Goal: Transaction & Acquisition: Purchase product/service

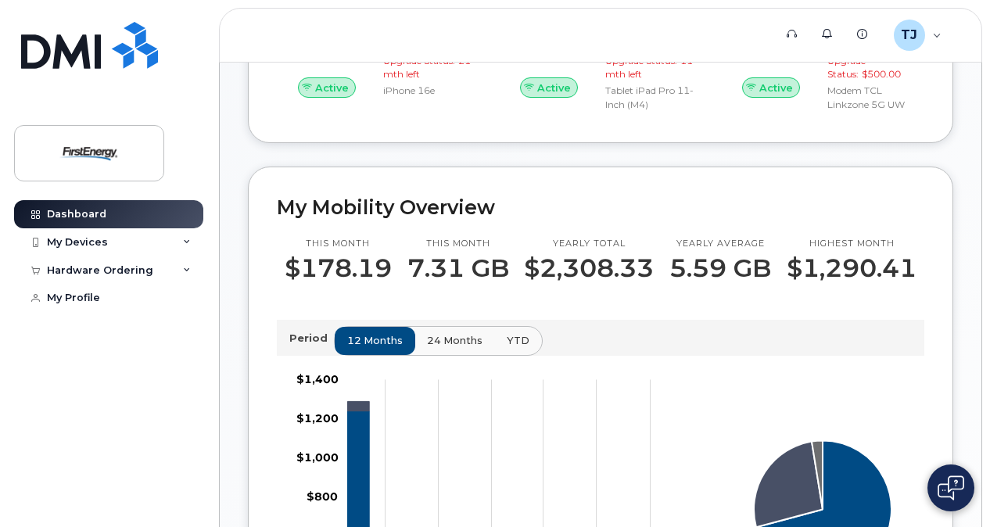
scroll to position [333, 0]
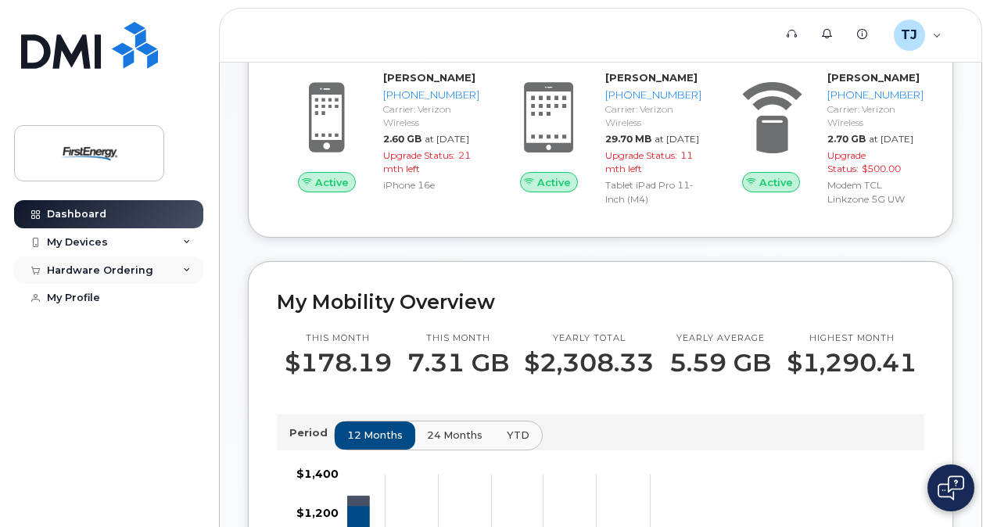
click at [140, 268] on div "Hardware Ordering" at bounding box center [100, 270] width 106 height 13
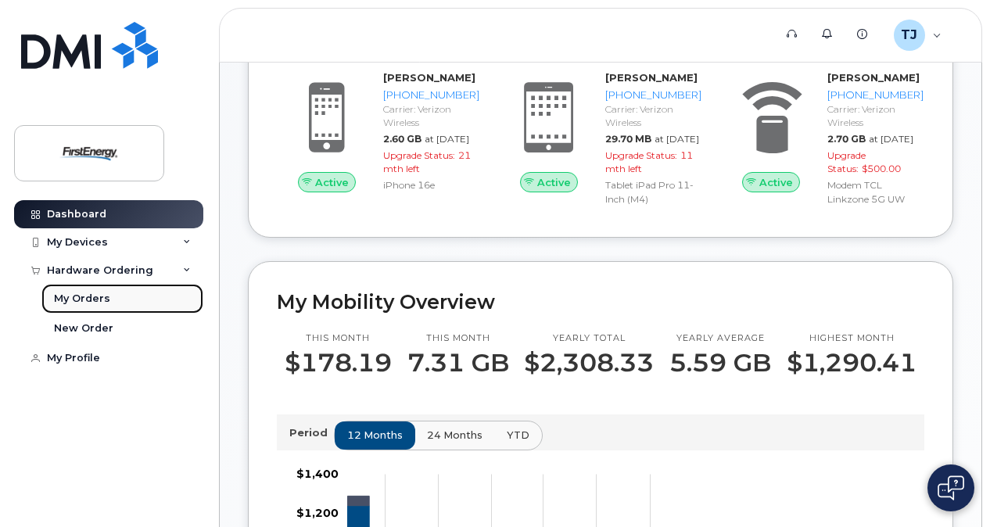
click at [84, 296] on div "My Orders" at bounding box center [82, 299] width 56 height 14
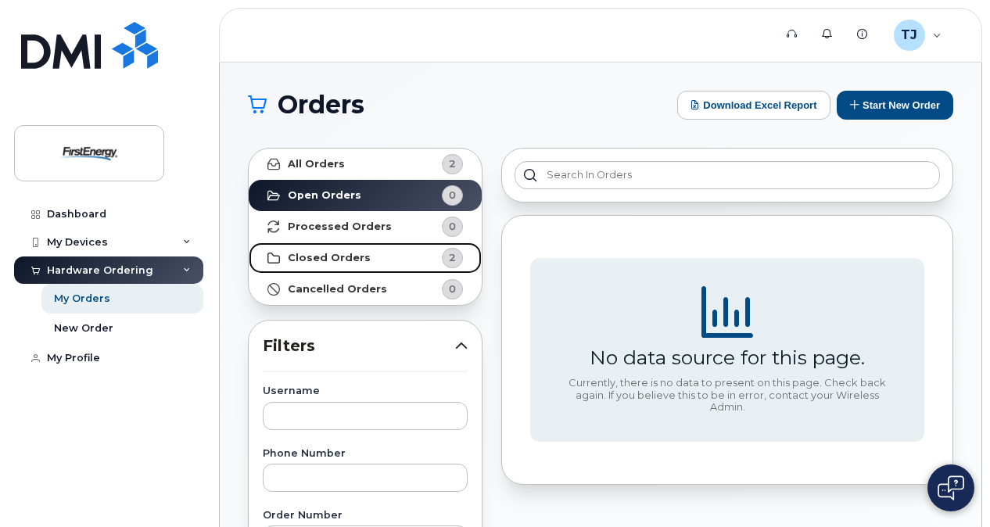
click at [336, 258] on strong "Closed Orders" at bounding box center [329, 258] width 83 height 13
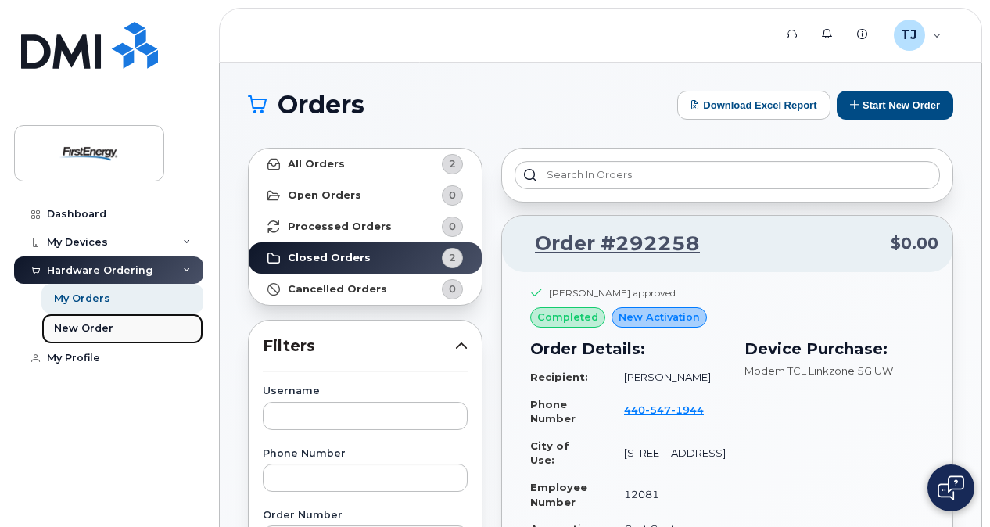
click at [84, 330] on div "New Order" at bounding box center [83, 328] width 59 height 14
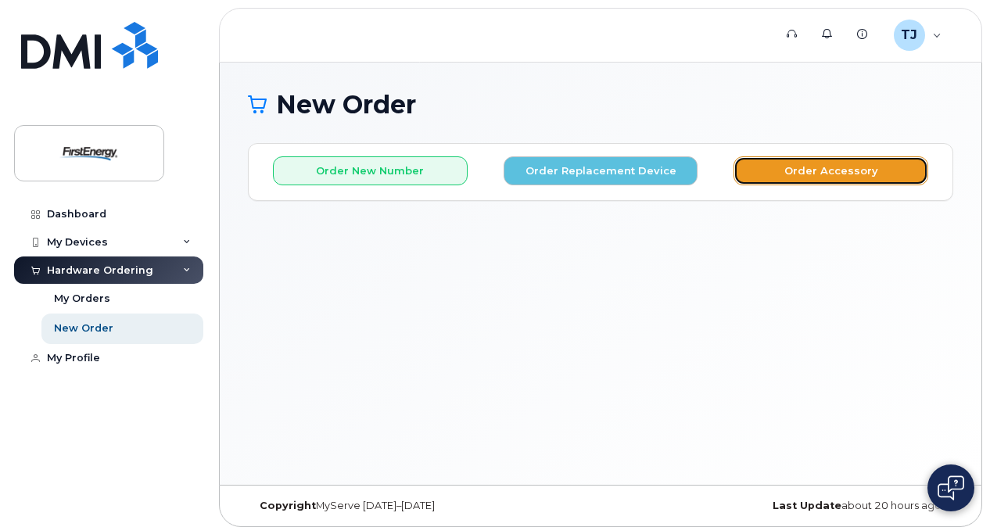
click at [841, 173] on button "Order Accessory" at bounding box center [830, 170] width 195 height 29
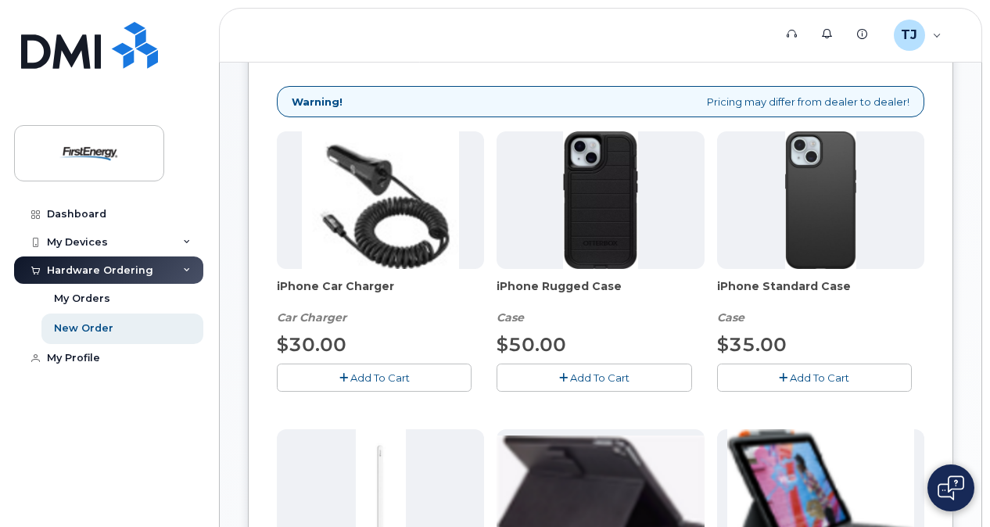
scroll to position [230, 0]
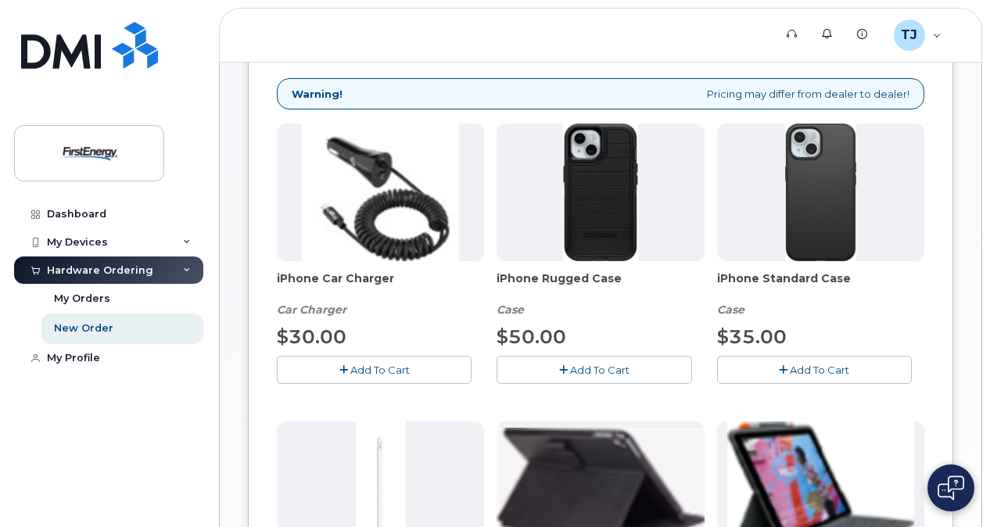
click at [593, 206] on img at bounding box center [600, 193] width 74 height 138
click at [546, 282] on span "iPhone Rugged Case" at bounding box center [600, 286] width 207 height 31
click at [611, 205] on img at bounding box center [600, 193] width 74 height 138
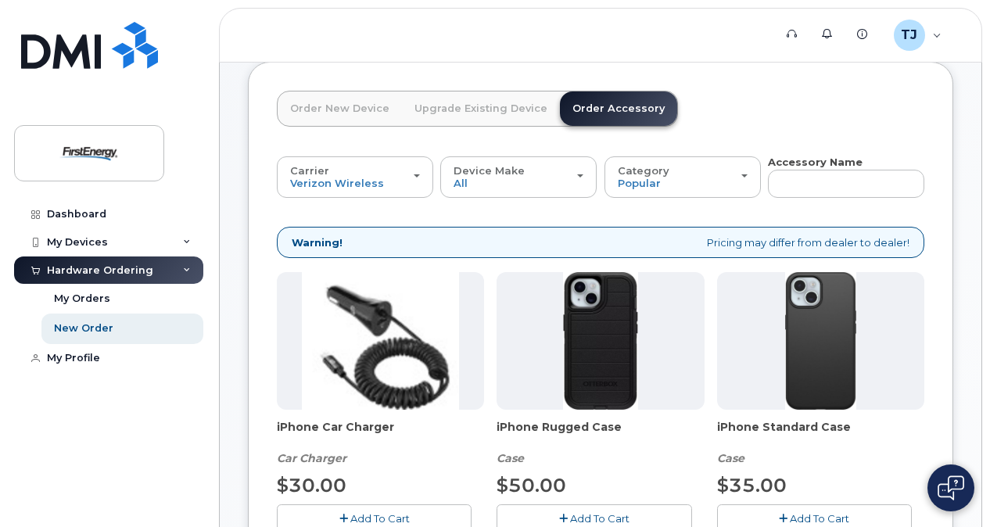
scroll to position [80, 0]
